Goal: Check status: Check status

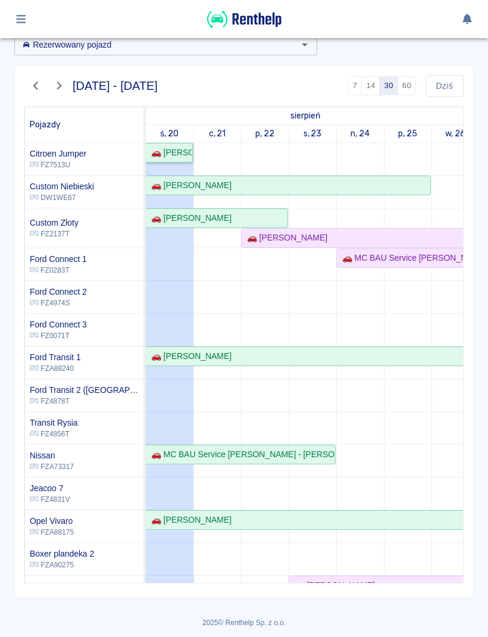
click at [164, 146] on div "🚗 [PERSON_NAME]" at bounding box center [168, 152] width 45 height 13
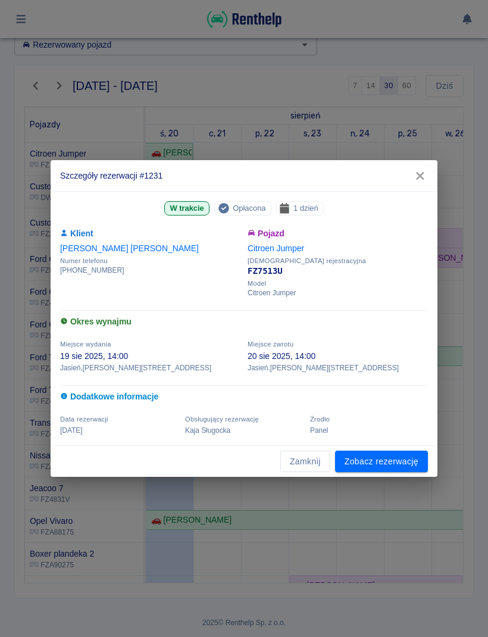
click at [426, 185] on button "button" at bounding box center [420, 176] width 25 height 22
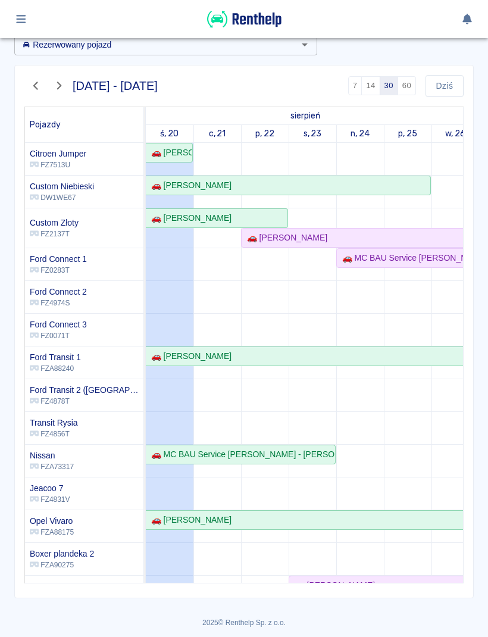
click at [26, 23] on icon "button" at bounding box center [21, 19] width 14 height 11
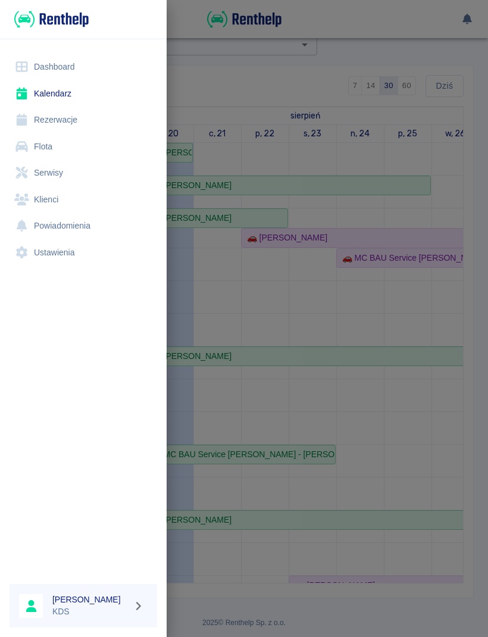
click at [56, 95] on link "Kalendarz" at bounding box center [84, 93] width 148 height 27
click at [441, 280] on div at bounding box center [244, 318] width 488 height 637
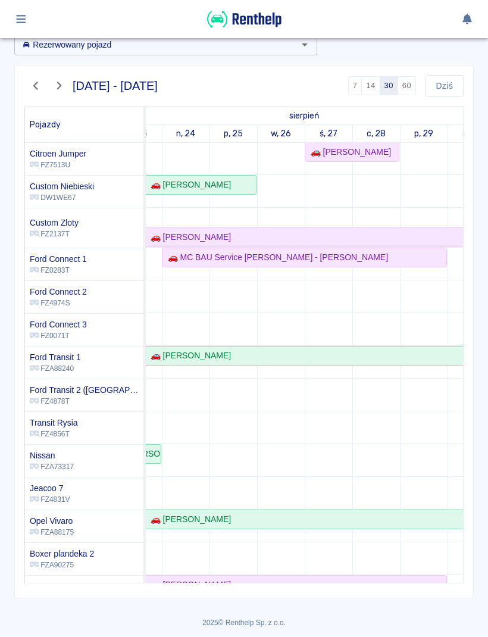
scroll to position [1, 0]
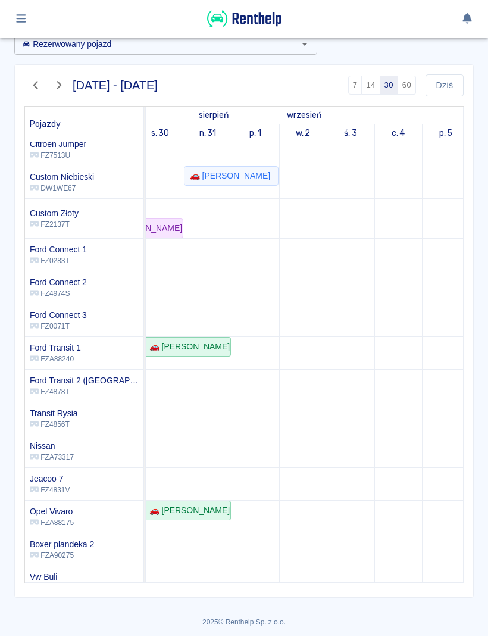
click at [461, 291] on td at bounding box center [446, 415] width 48 height 563
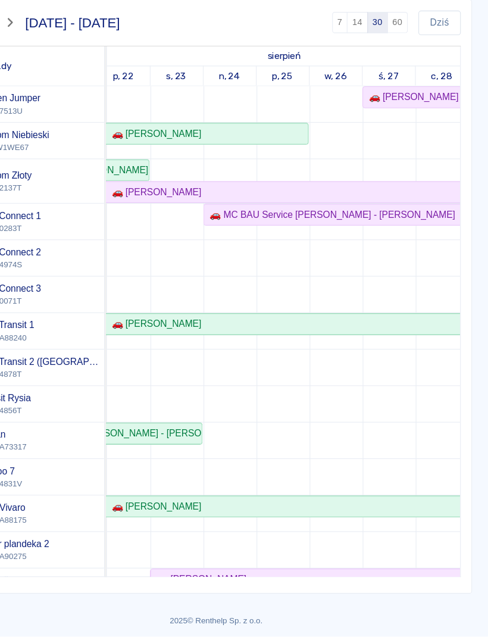
click at [426, 75] on button "Dziś" at bounding box center [445, 86] width 38 height 22
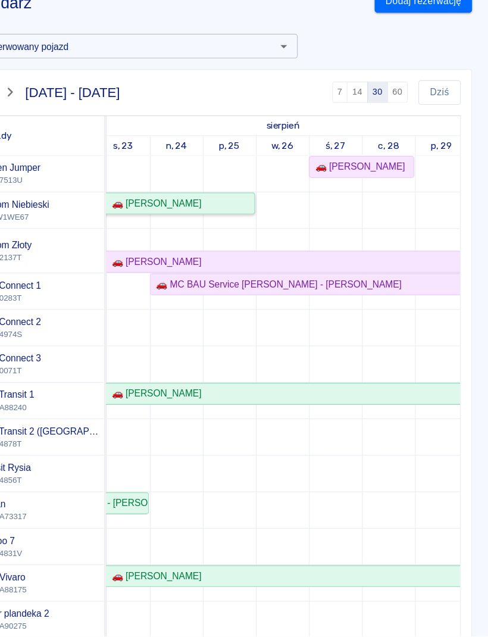
click at [164, 238] on link "🚗 [PERSON_NAME]" at bounding box center [136, 248] width 285 height 20
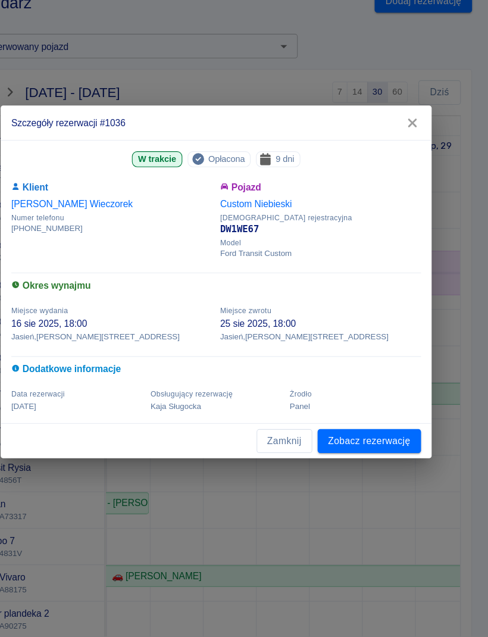
click at [280, 451] on button "Zamknij" at bounding box center [305, 462] width 50 height 22
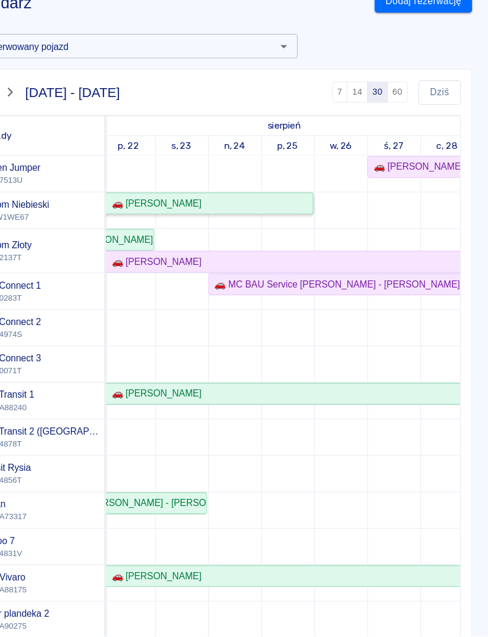
click at [160, 242] on div "🚗 [PERSON_NAME]" at bounding box center [188, 248] width 85 height 13
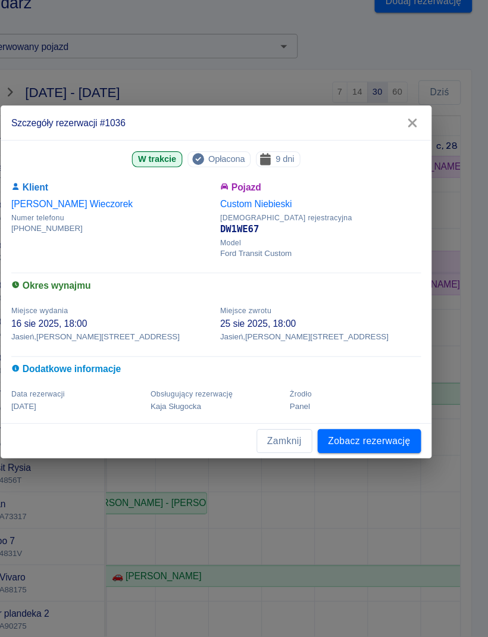
click at [280, 451] on button "Zamknij" at bounding box center [305, 462] width 50 height 22
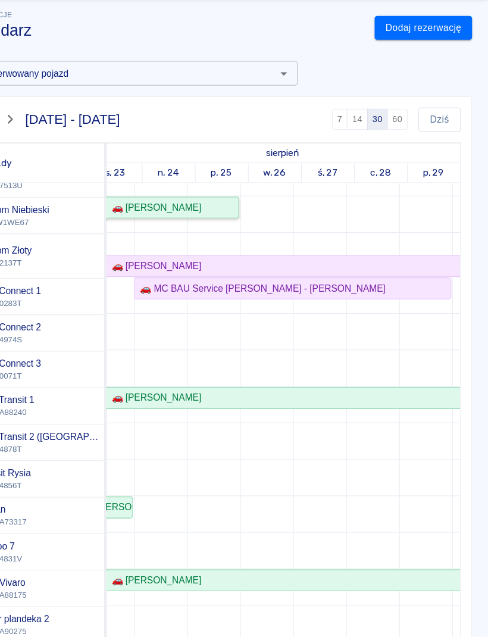
scroll to position [25, 0]
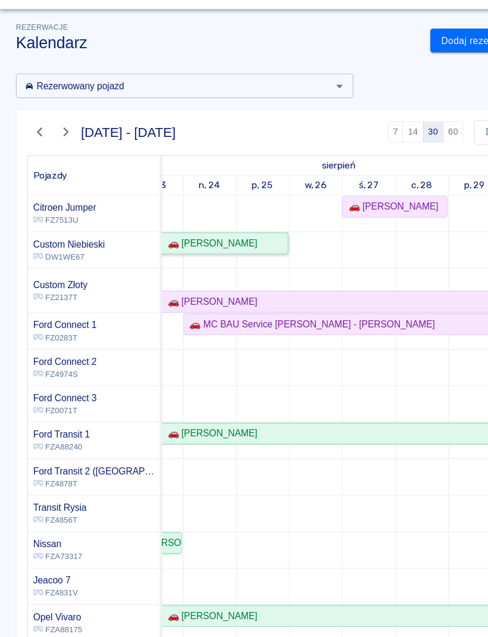
click at [175, 242] on div "🚗 [PERSON_NAME]" at bounding box center [188, 248] width 85 height 13
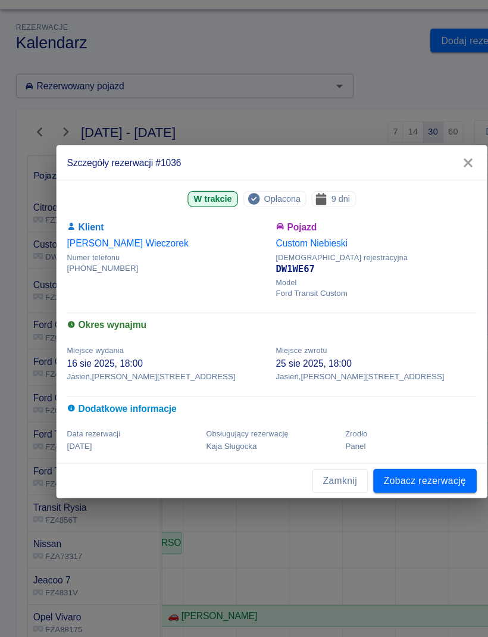
click at [310, 451] on button "Zamknij" at bounding box center [305, 462] width 50 height 22
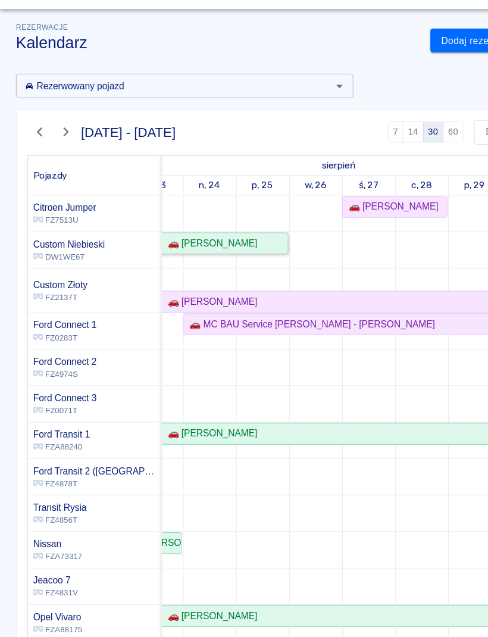
click at [231, 242] on div "🚗 [PERSON_NAME]" at bounding box center [115, 248] width 283 height 13
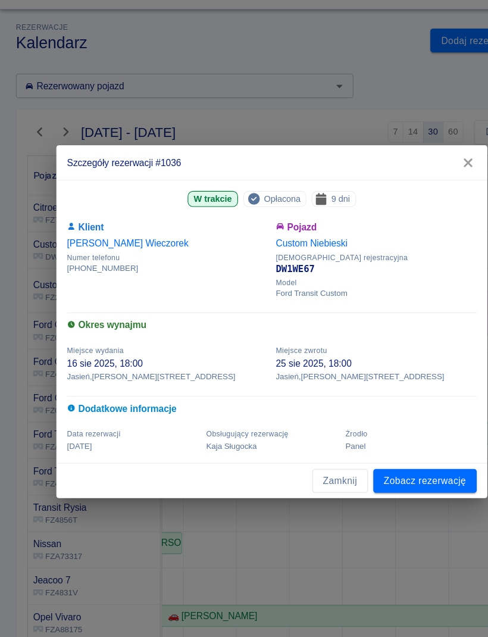
click at [417, 165] on button "button" at bounding box center [420, 176] width 25 height 22
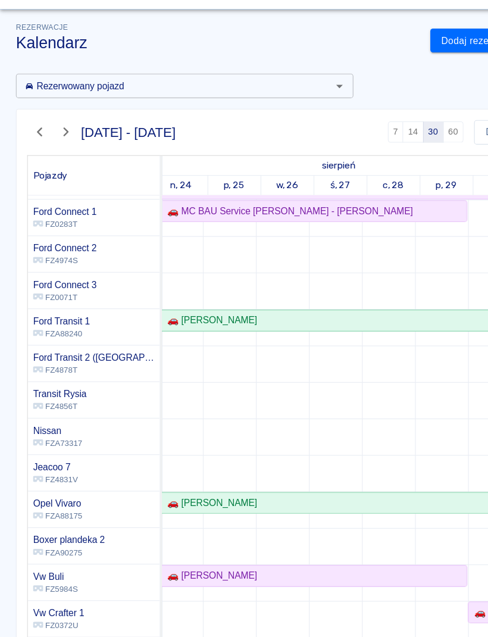
scroll to position [0, 229]
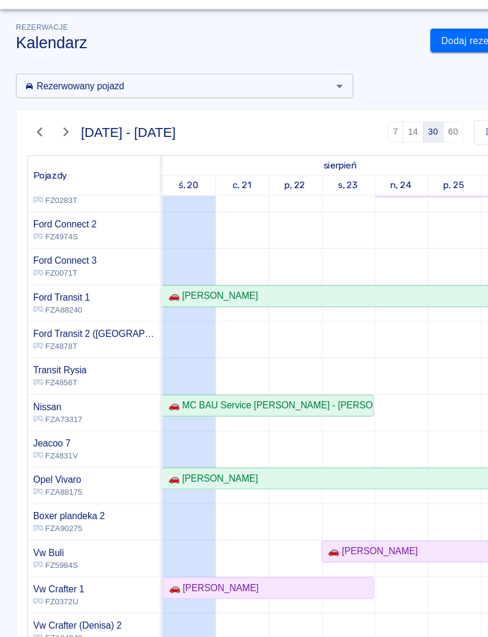
click at [397, 216] on td at bounding box center [408, 363] width 48 height 563
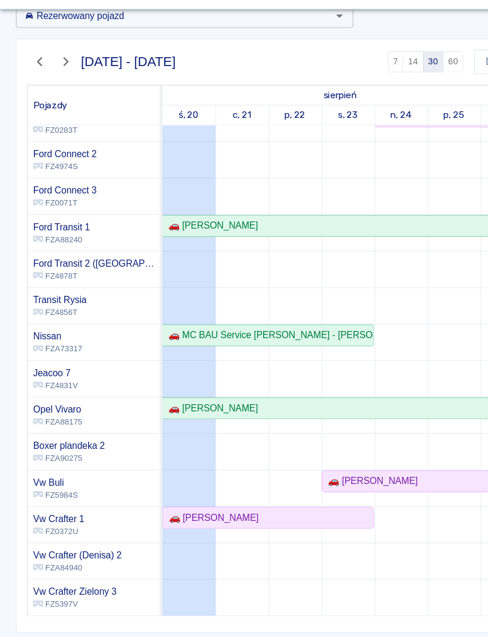
scroll to position [63, 0]
